Goal: Find specific page/section: Find specific page/section

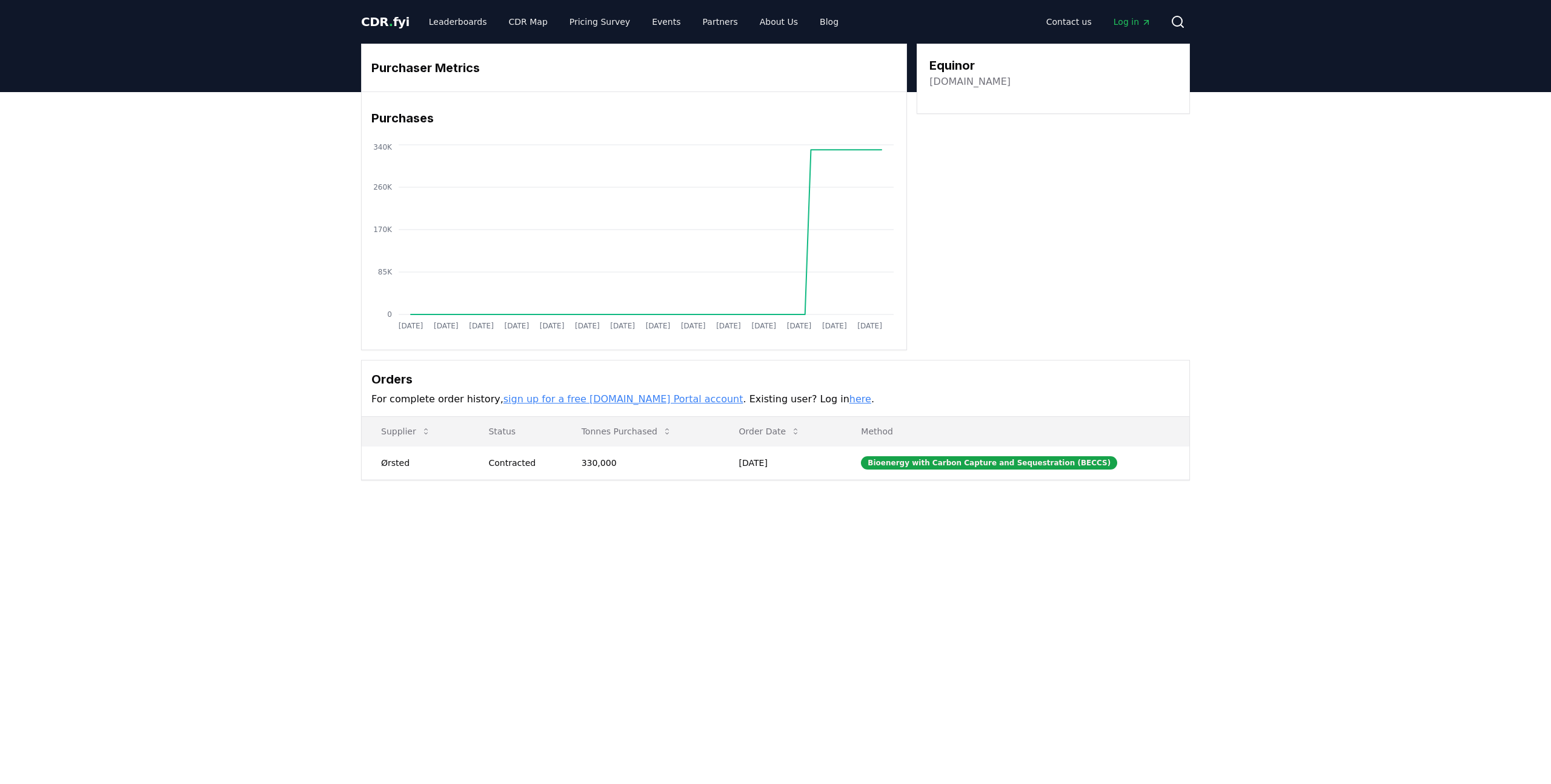
scroll to position [14, 0]
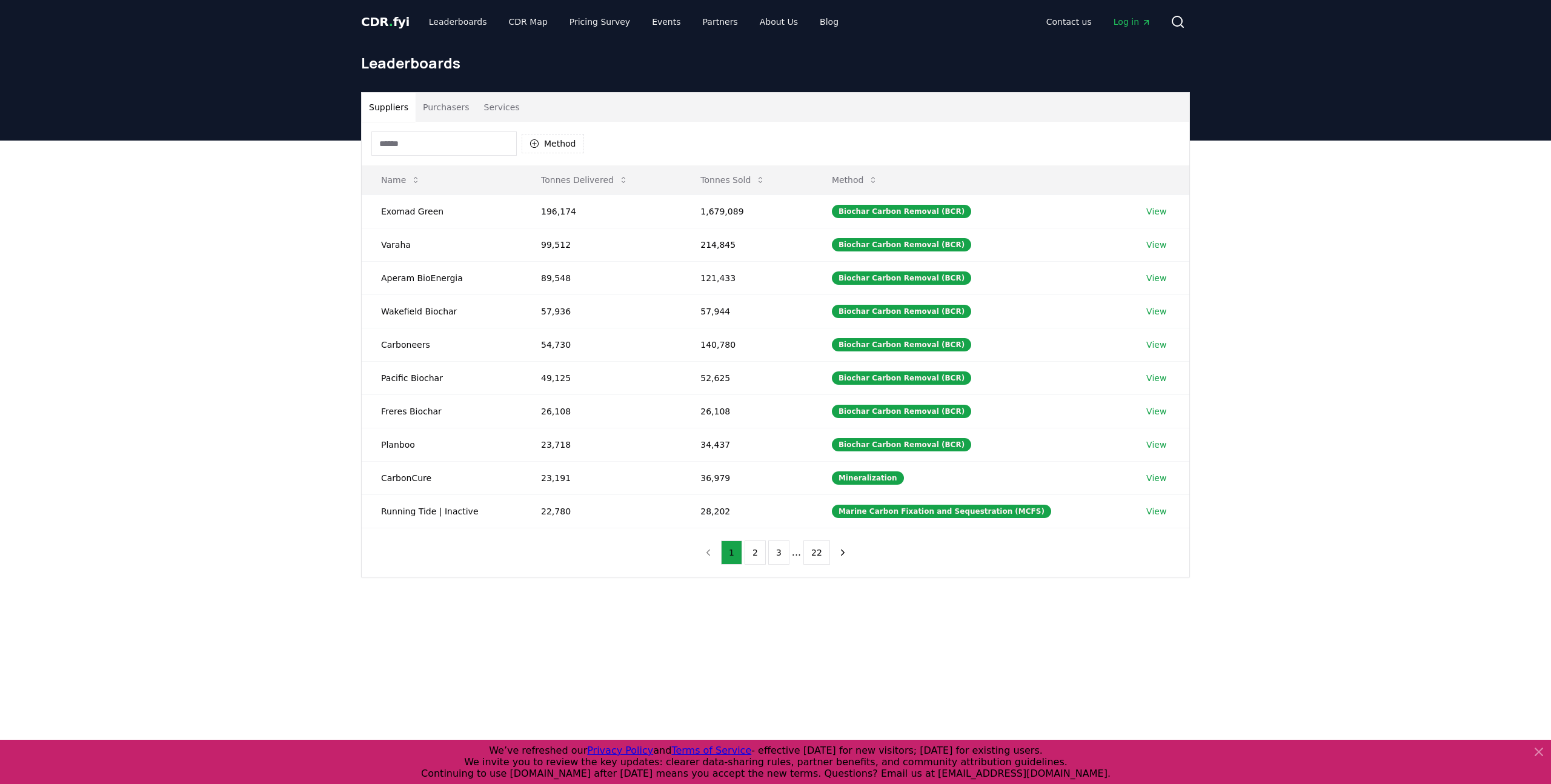
click at [437, 102] on button "Purchasers" at bounding box center [446, 107] width 61 height 29
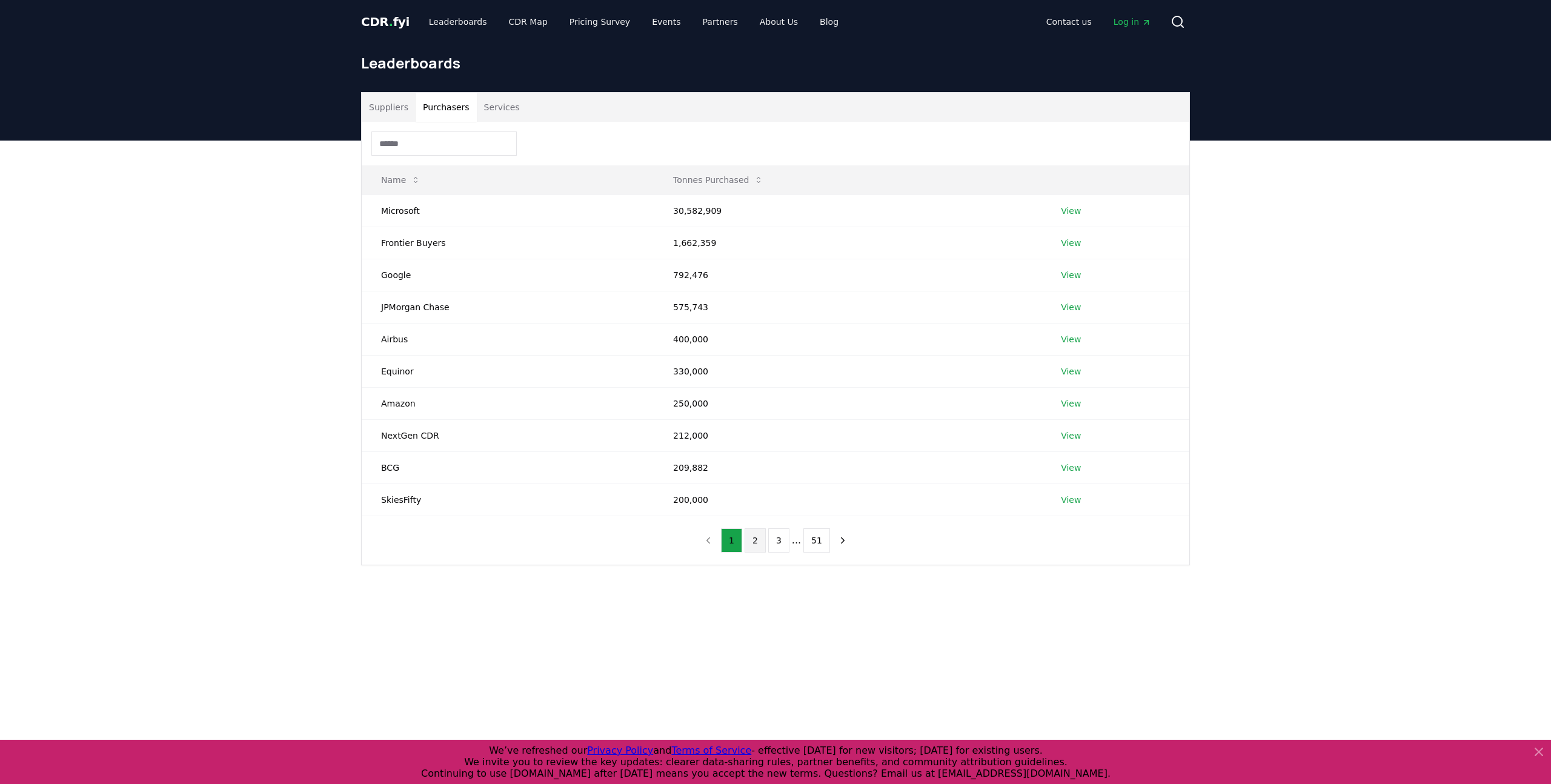
click at [753, 544] on button "2" at bounding box center [755, 540] width 21 height 24
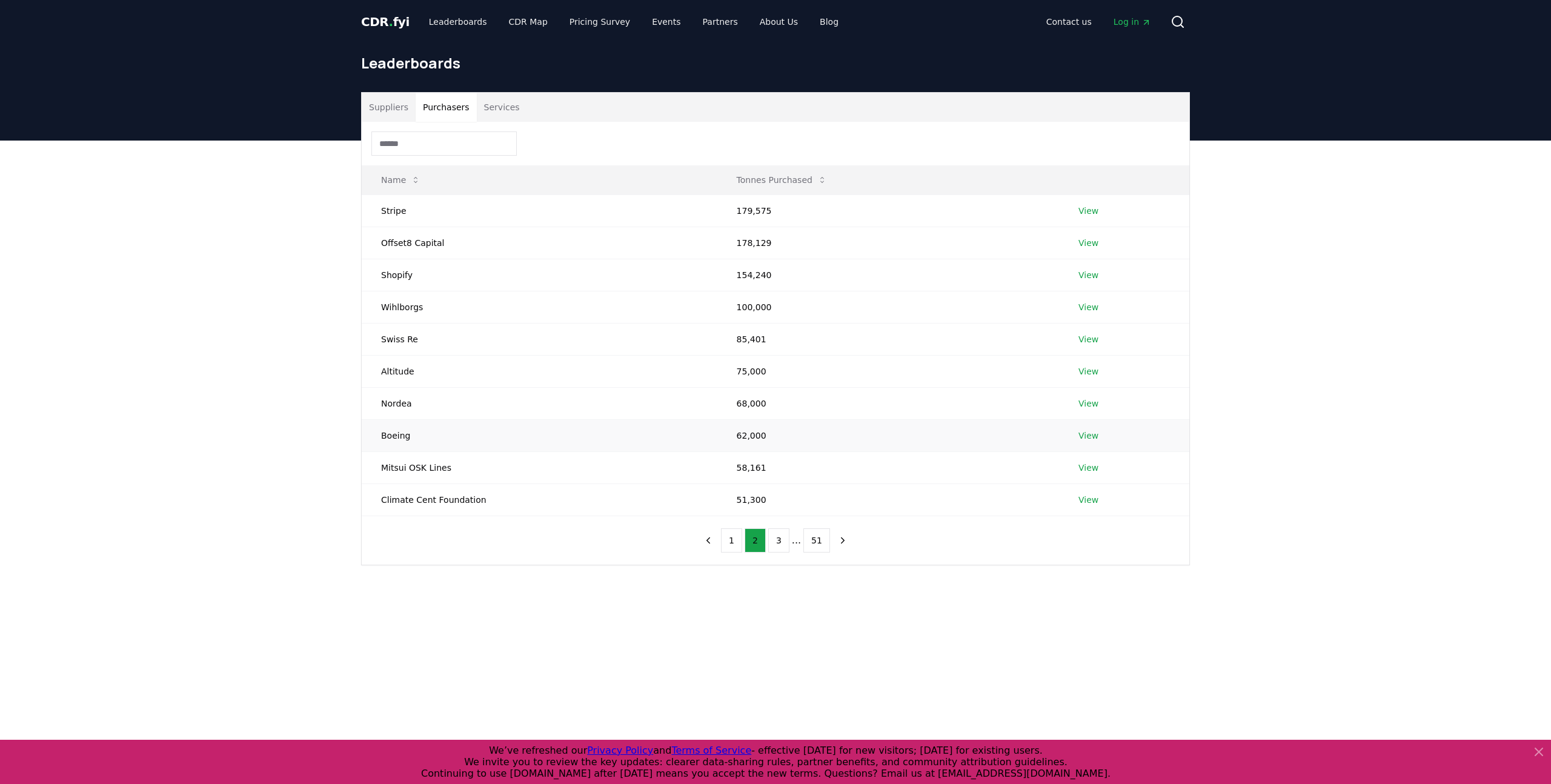
click at [392, 437] on td "Boeing" at bounding box center [539, 435] width 356 height 32
click at [1094, 440] on link "View" at bounding box center [1088, 435] width 20 height 12
